Goal: Information Seeking & Learning: Learn about a topic

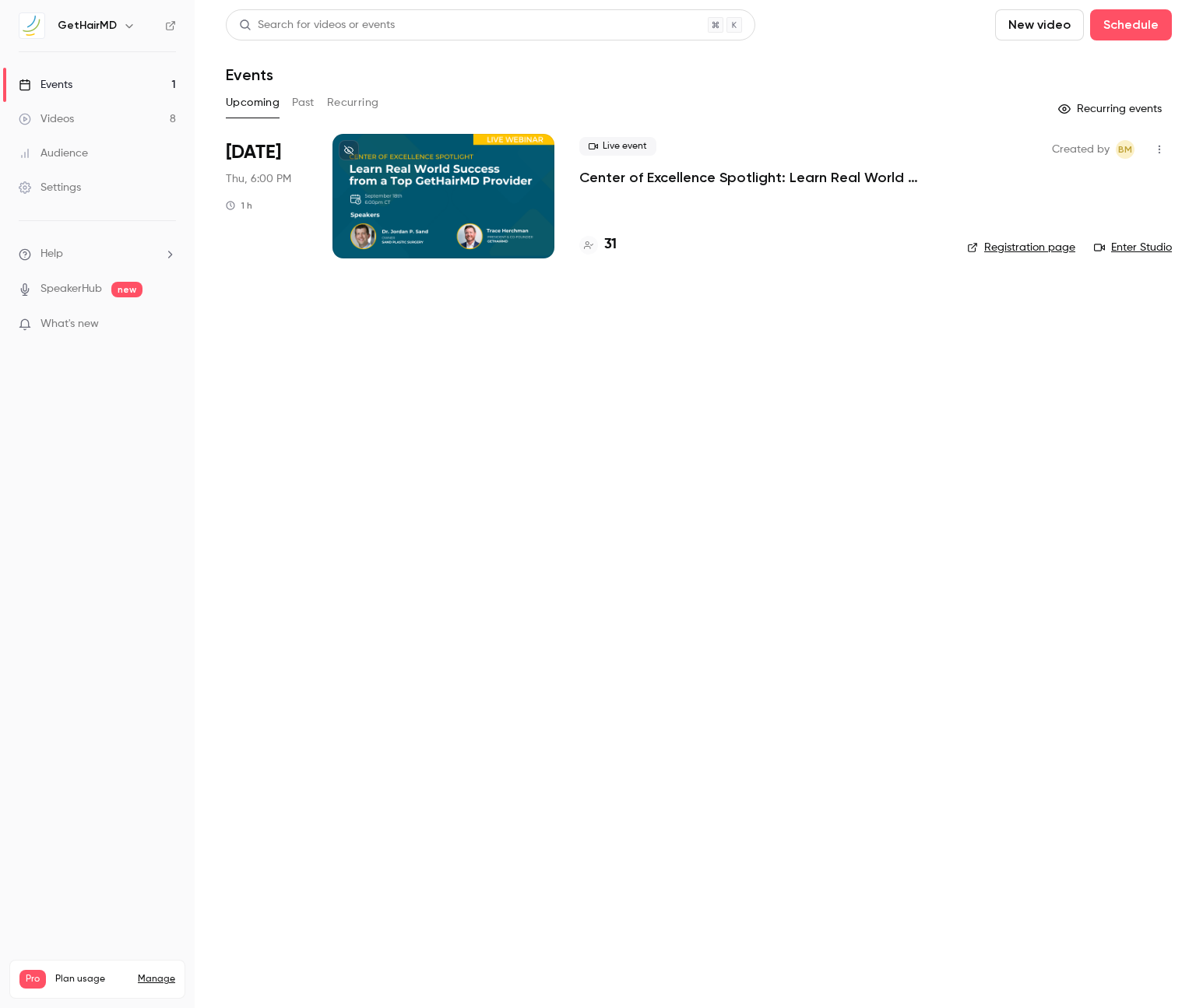
click at [588, 179] on p "Center of Excellence Spotlight: Learn Real World Success from a Top GetHairMD P…" at bounding box center [760, 177] width 362 height 18
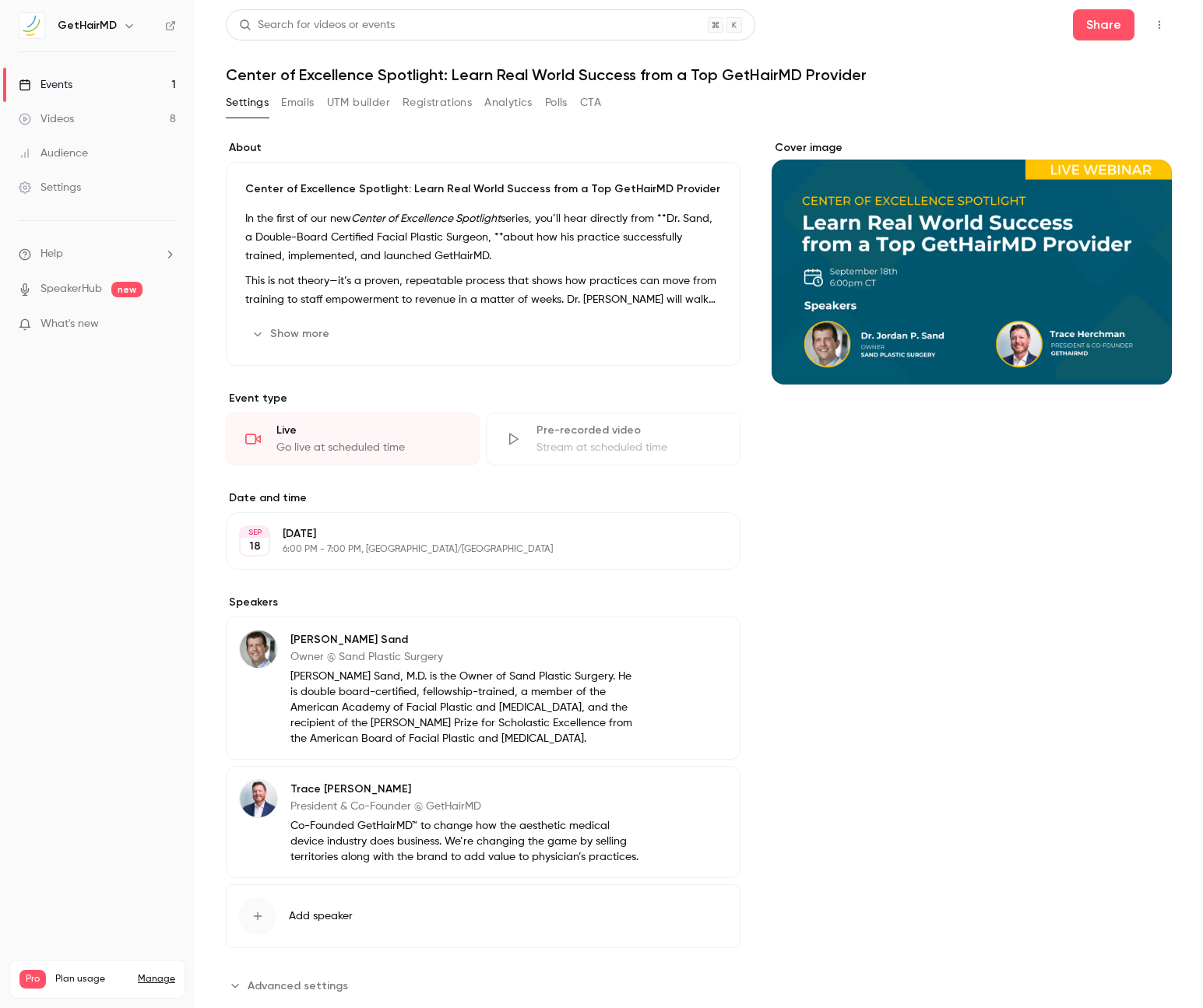
click at [355, 75] on h1 "Center of Excellence Spotlight: Learn Real World Success from a Top GetHairMD P…" at bounding box center [698, 74] width 946 height 18
click at [232, 73] on h1 "Center of Excellence Spotlight: Learn Real World Success from a Top GetHairMD P…" at bounding box center [698, 74] width 946 height 18
drag, startPoint x: 556, startPoint y: 70, endPoint x: 859, endPoint y: 83, distance: 303.3
click at [859, 83] on h1 "Center of Excellence Spotlight: Learn Real World Success from a Top GetHairMD P…" at bounding box center [698, 74] width 946 height 18
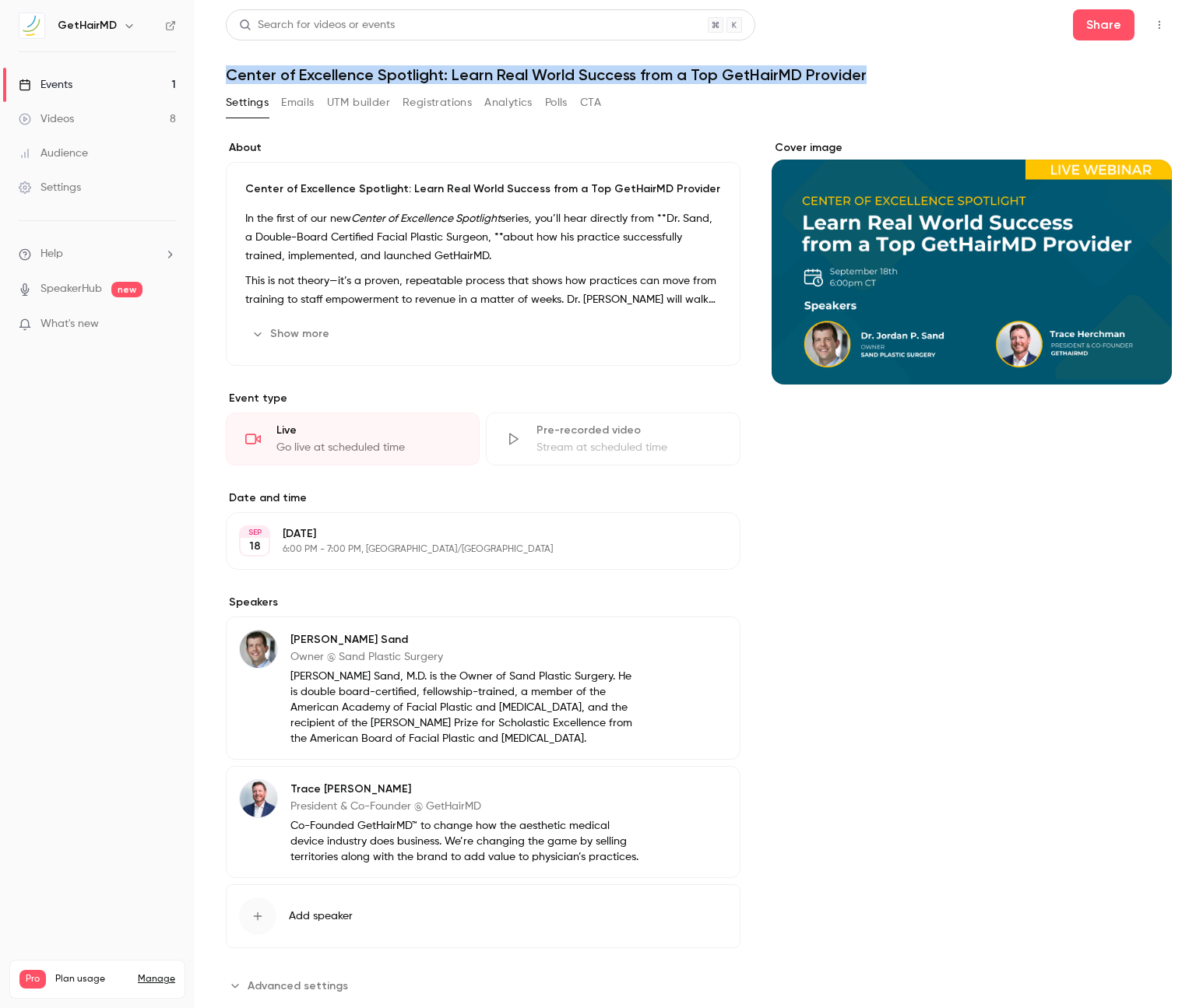
copy h1 "Center of Excellence Spotlight: Learn Real World Success from a Top GetHairMD P…"
